Goal: Task Accomplishment & Management: Manage account settings

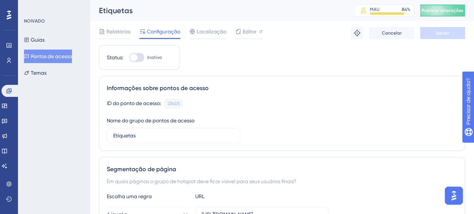
click at [143, 53] on div at bounding box center [136, 57] width 15 height 9
click at [129, 57] on input "Inativo" at bounding box center [129, 57] width 0 height 0
checkbox input "true"
click at [448, 33] on font "Salvar" at bounding box center [442, 32] width 13 height 5
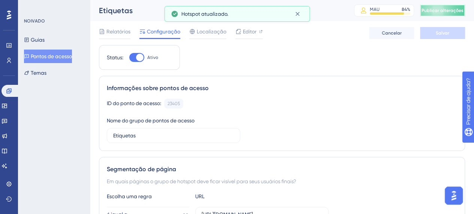
click at [446, 10] on font "Publicar alterações" at bounding box center [442, 10] width 42 height 5
click at [45, 37] on button "Guias" at bounding box center [34, 39] width 21 height 13
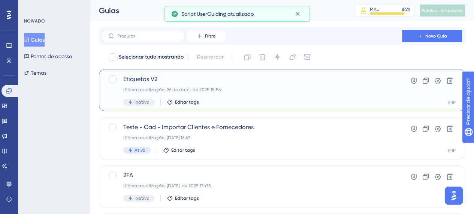
click at [152, 79] on font "Etiquetas V2" at bounding box center [140, 78] width 34 height 7
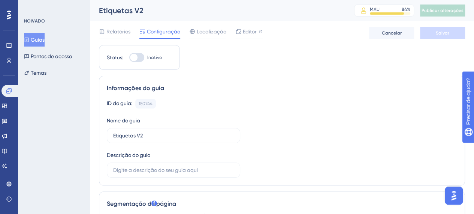
click at [139, 56] on div at bounding box center [136, 57] width 15 height 9
click at [129, 57] on input "Inativo" at bounding box center [129, 57] width 0 height 0
checkbox input "true"
click at [445, 33] on font "Salvar" at bounding box center [442, 32] width 13 height 5
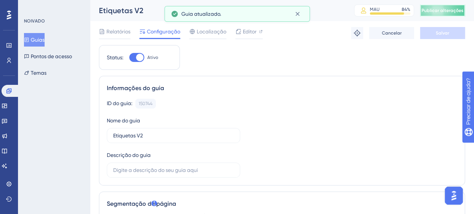
click at [443, 12] on button "Publicar alterações" at bounding box center [442, 10] width 45 height 12
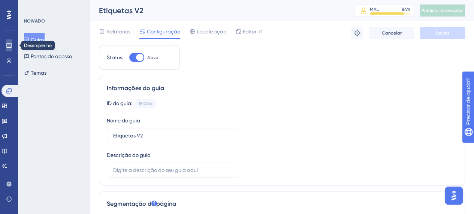
click at [0, 0] on link at bounding box center [0, 0] width 0 height 0
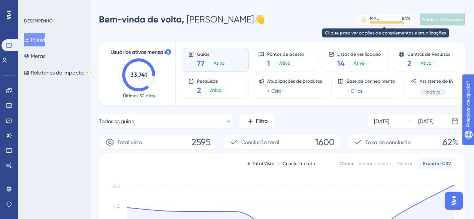
click at [384, 18] on div "MAU 84 %" at bounding box center [390, 18] width 40 height 6
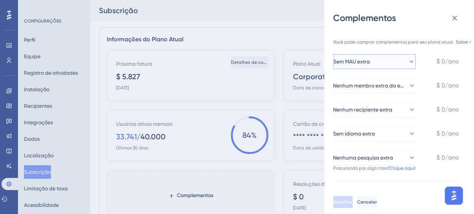
click at [410, 58] on button "Sem MAU extra" at bounding box center [374, 61] width 82 height 15
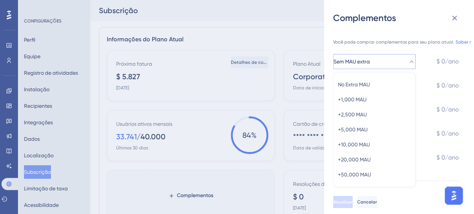
scroll to position [4, 0]
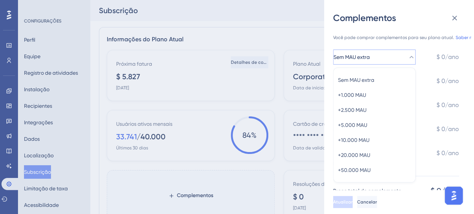
click at [410, 28] on div "Você pode comprar complementos para seu plano atual. Saber mais. Sem MAU extra …" at bounding box center [402, 107] width 138 height 166
